Goal: Find specific page/section: Find specific page/section

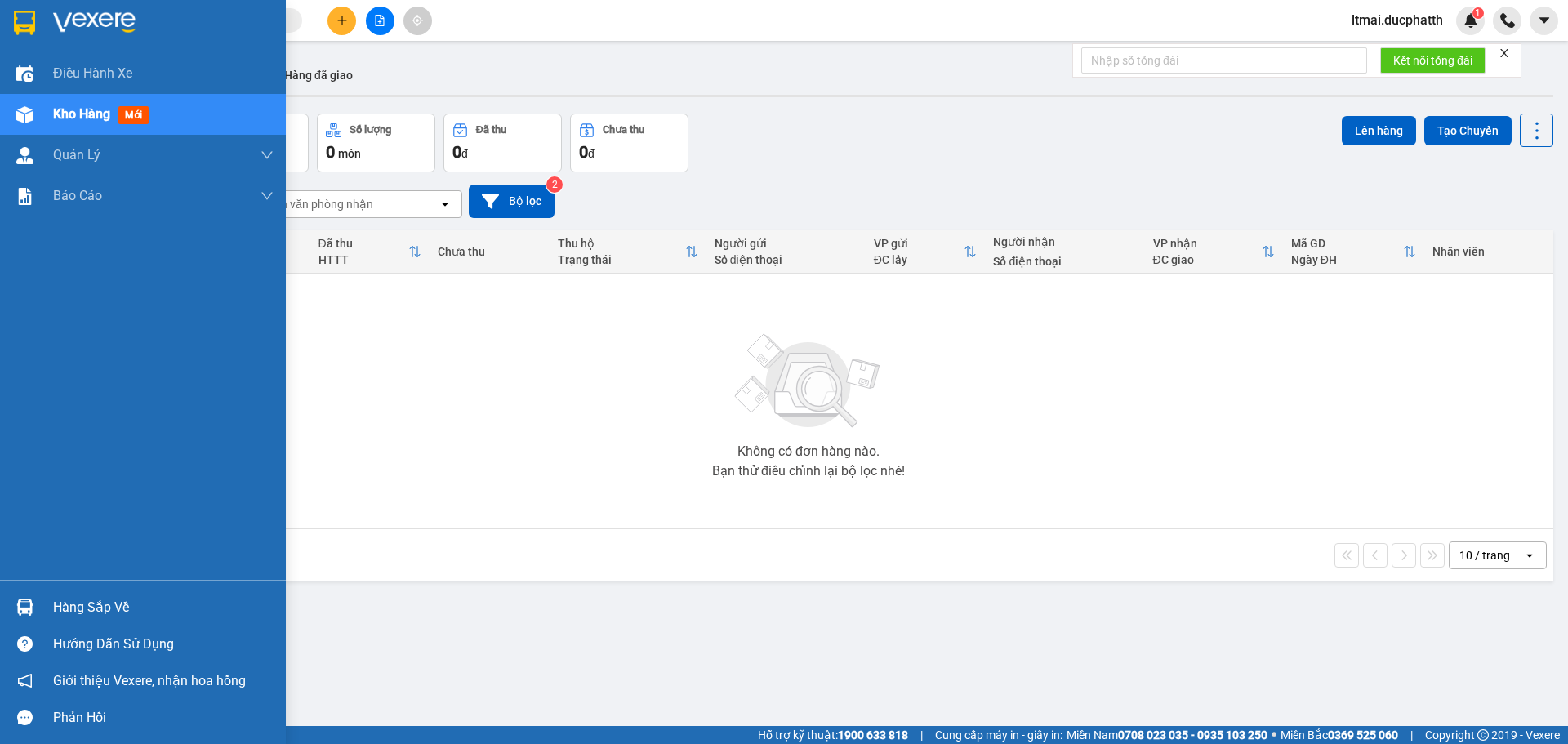
click at [24, 613] on img at bounding box center [25, 607] width 17 height 17
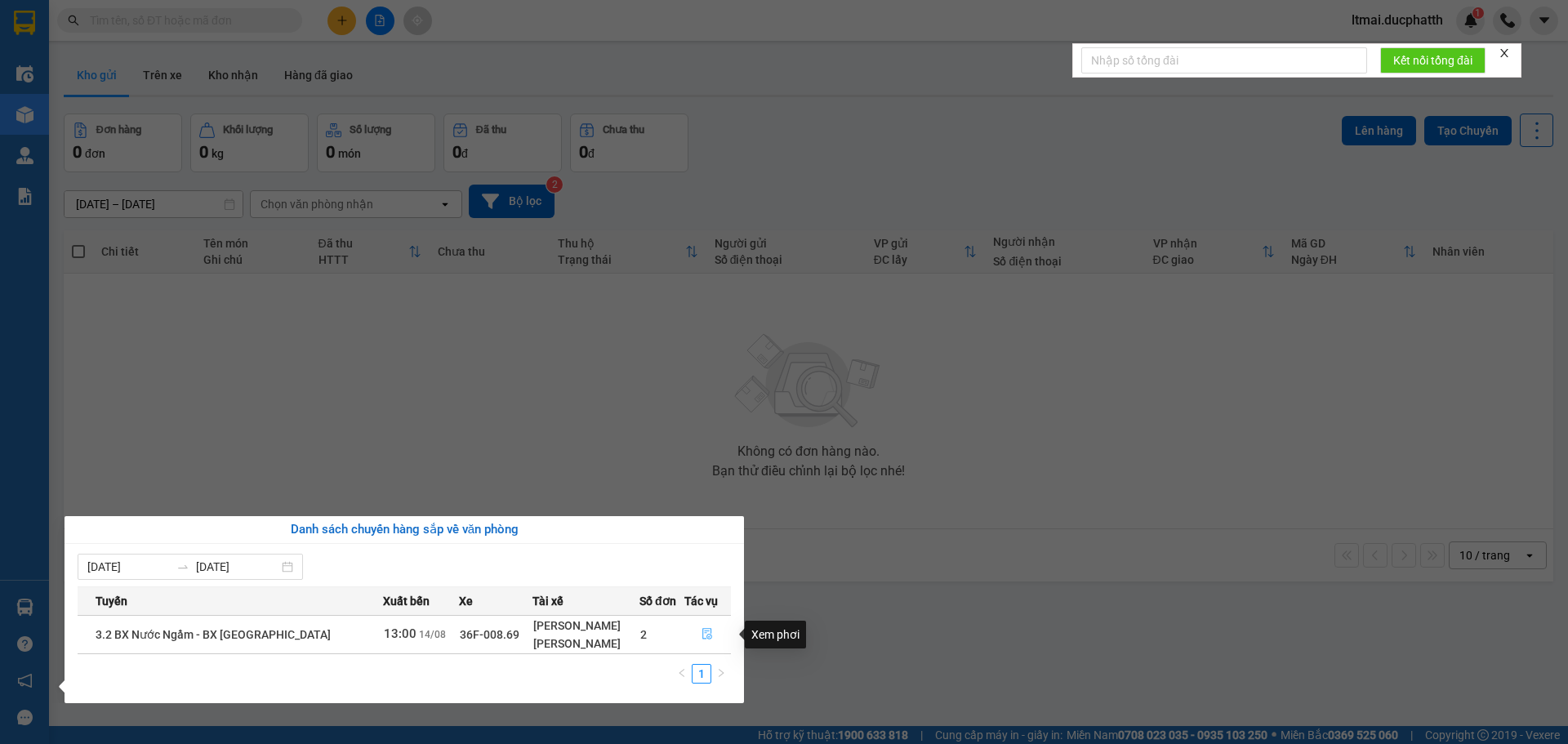
click at [706, 629] on icon "file-done" at bounding box center [707, 634] width 12 height 12
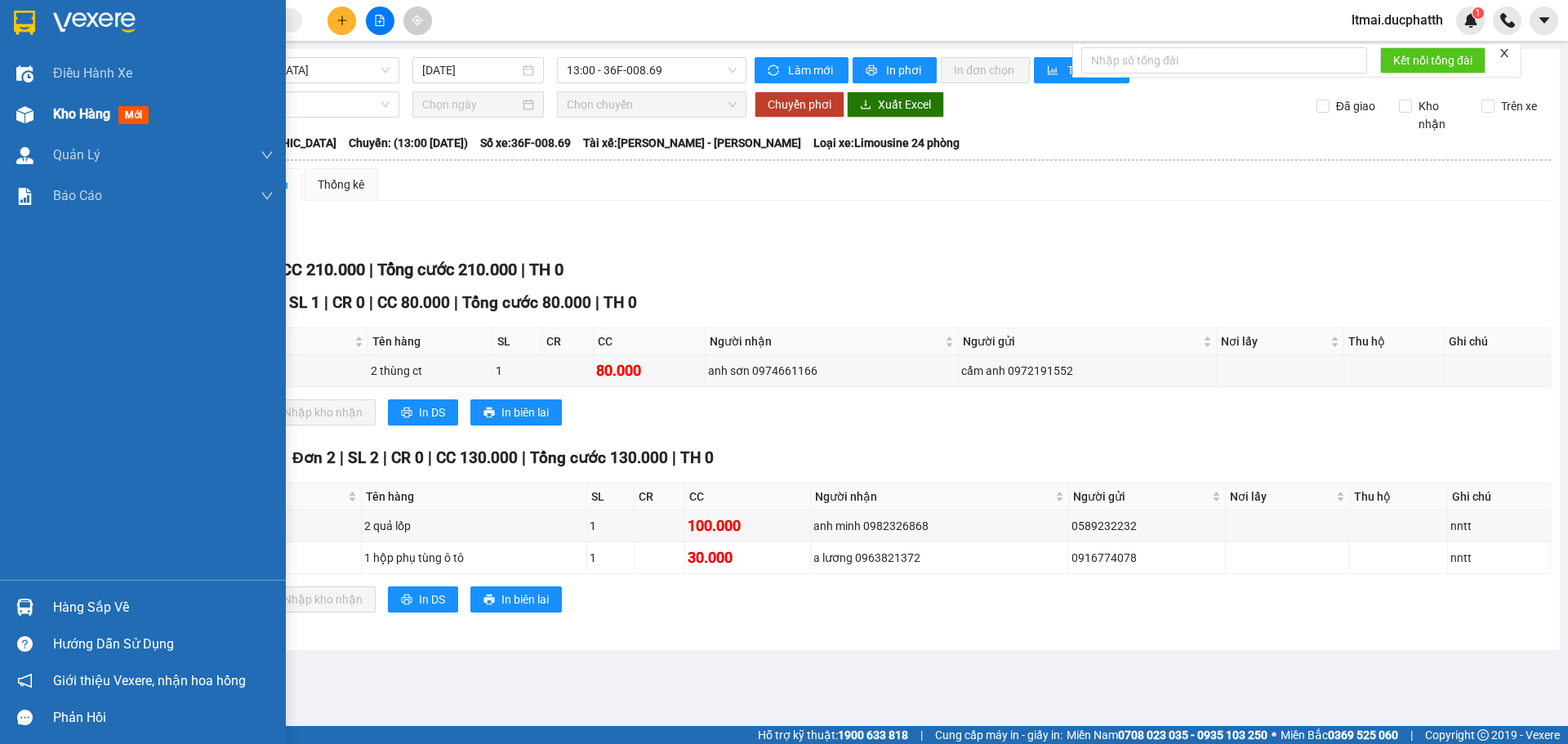
click at [3, 105] on div "Kho hàng mới" at bounding box center [143, 114] width 286 height 40
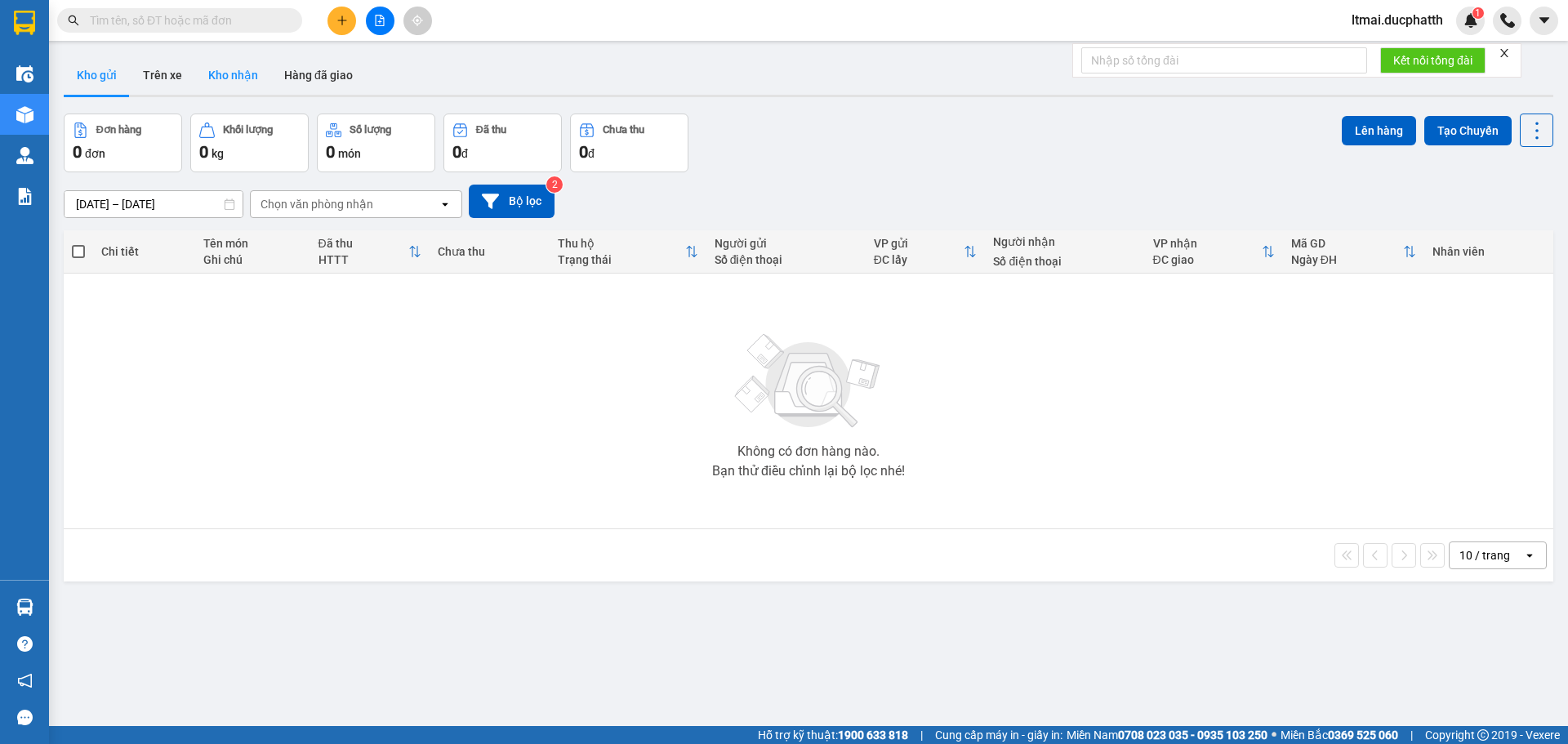
click at [238, 65] on button "Kho nhận" at bounding box center [233, 75] width 76 height 40
click at [324, 76] on button "Hàng đã giao" at bounding box center [318, 75] width 94 height 40
